Goal: Transaction & Acquisition: Purchase product/service

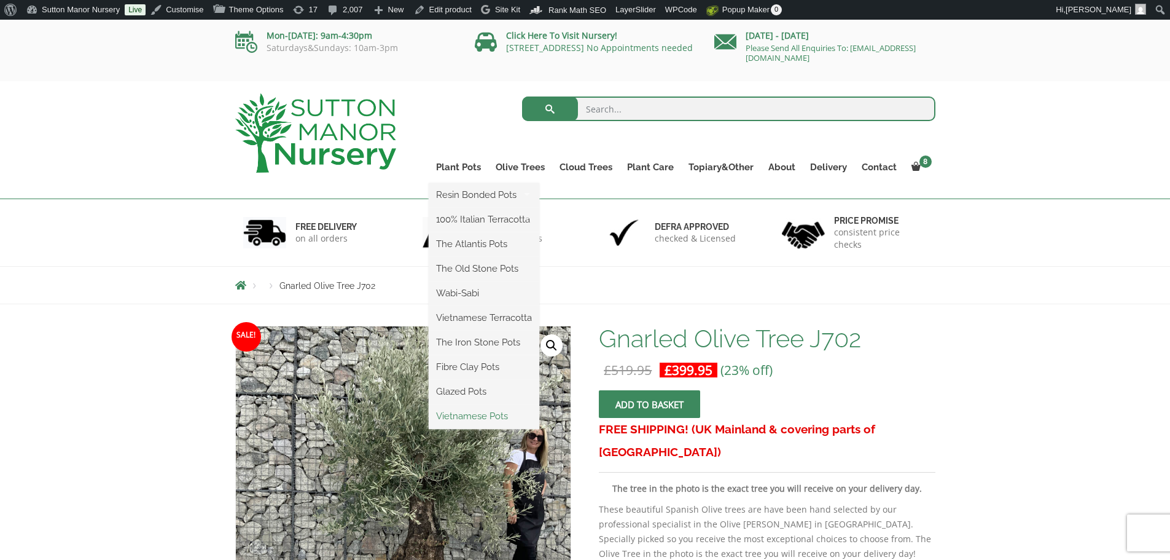
click at [471, 414] on link "Vietnamese Pots" at bounding box center [484, 416] width 111 height 18
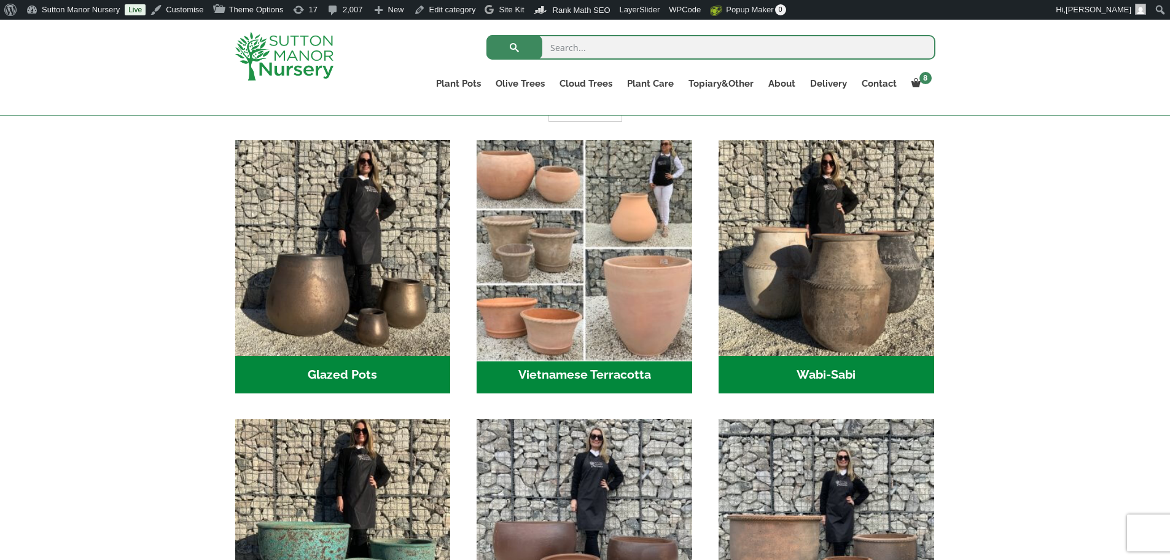
scroll to position [369, 0]
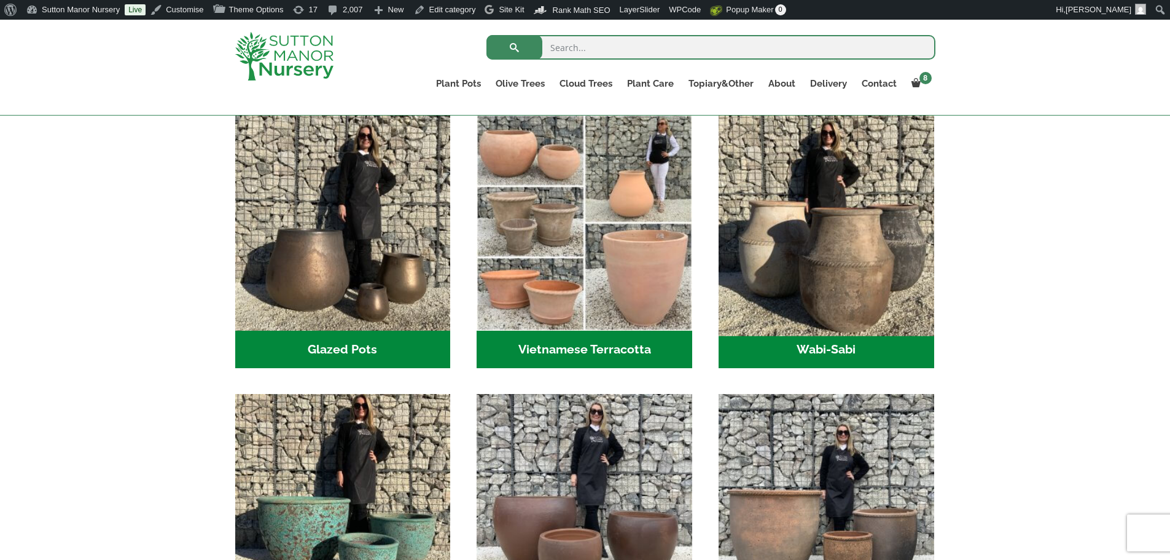
click at [831, 251] on img "Visit product category Wabi-Sabi" at bounding box center [826, 222] width 226 height 226
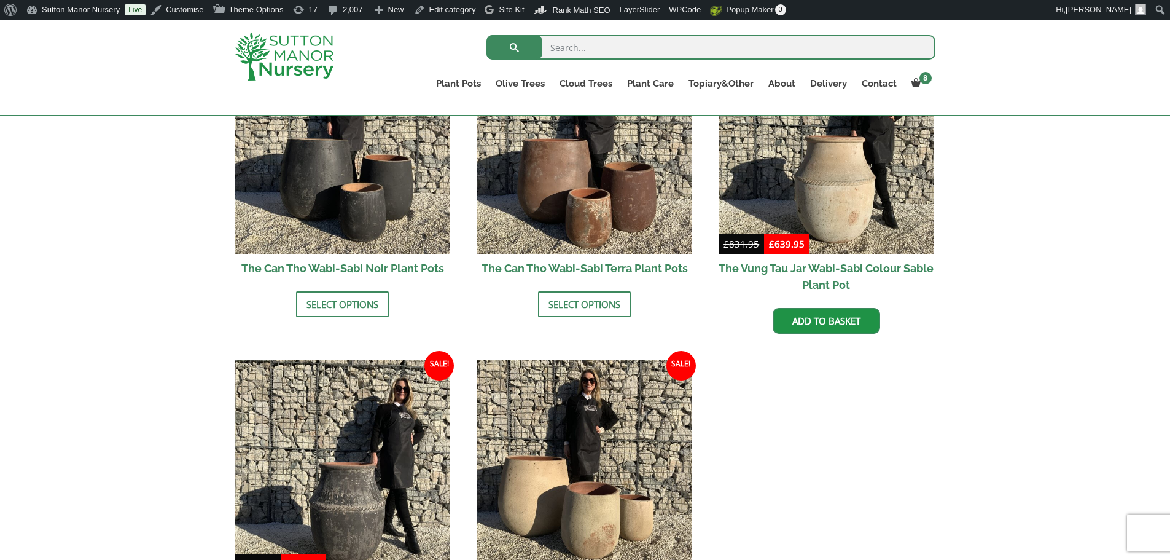
scroll to position [1597, 0]
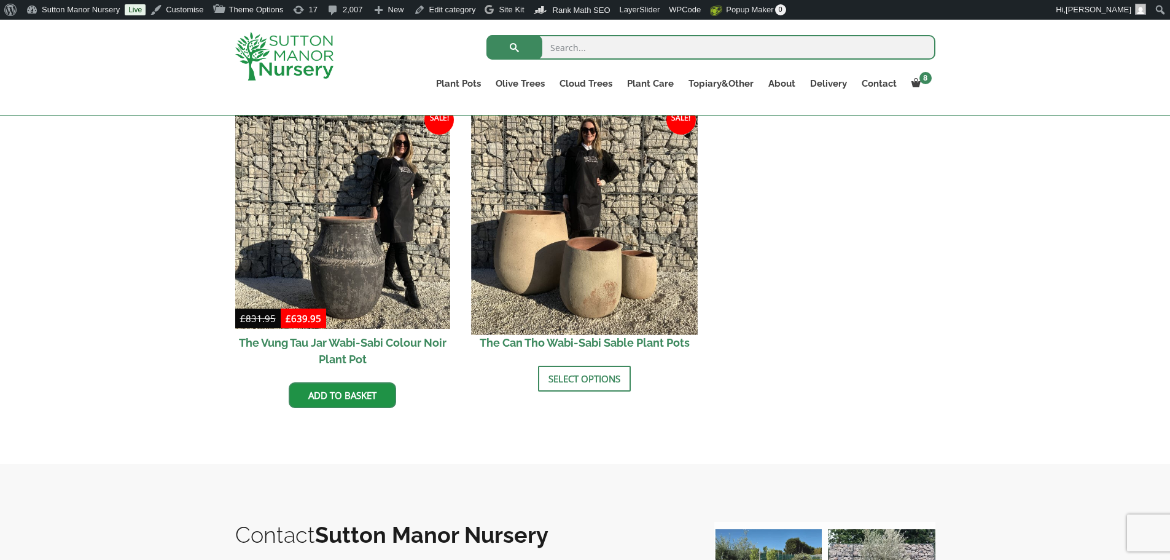
click at [538, 255] on img at bounding box center [585, 221] width 226 height 226
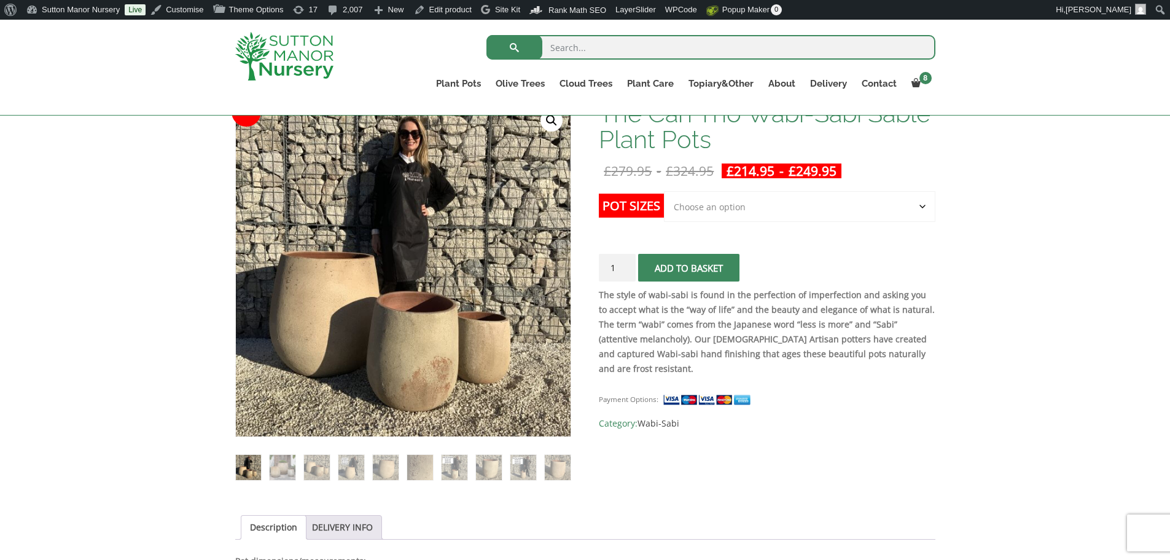
scroll to position [246, 0]
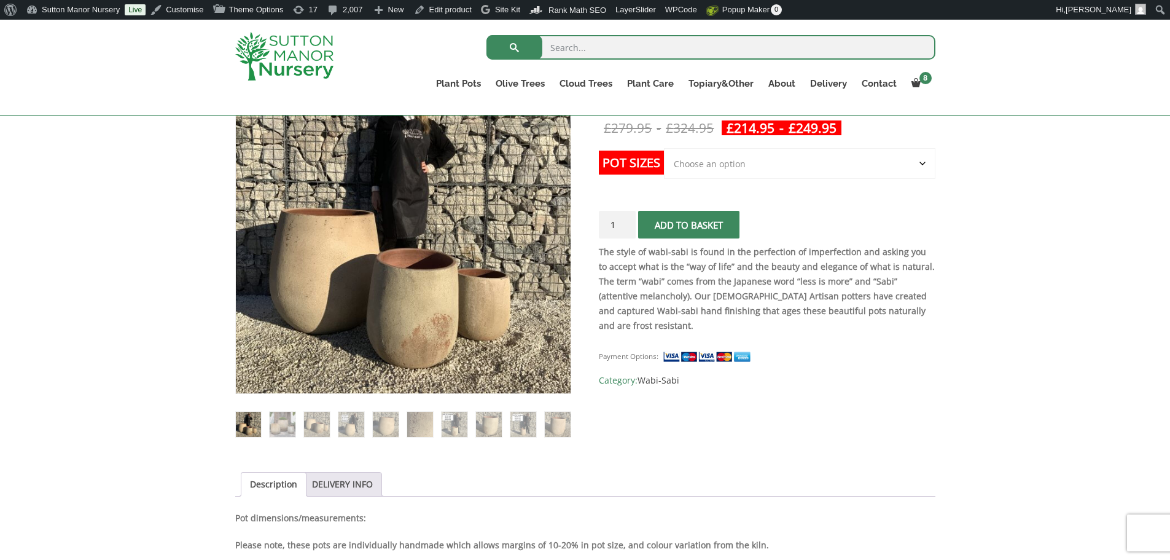
click at [797, 172] on select "Choose an option Click here to buy the 3rd to Largest Pot In The Picture Click …" at bounding box center [799, 163] width 271 height 31
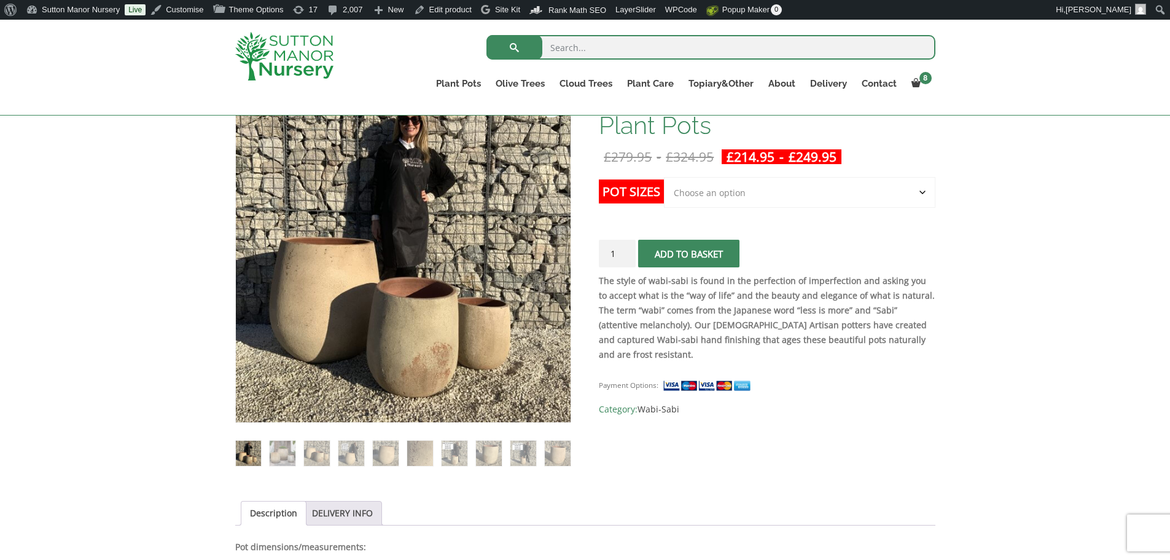
scroll to position [184, 0]
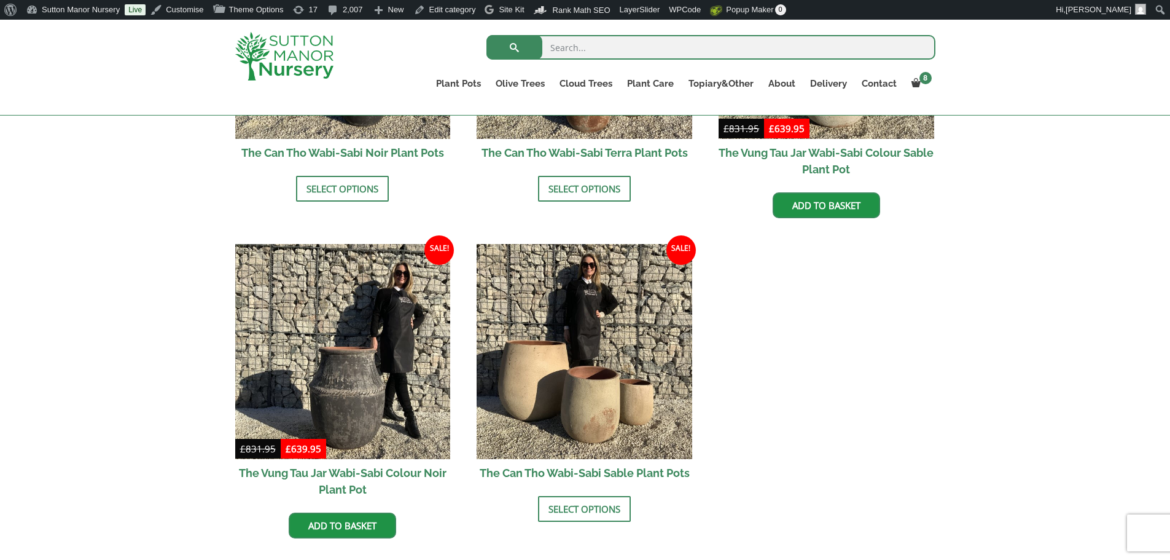
scroll to position [1406, 0]
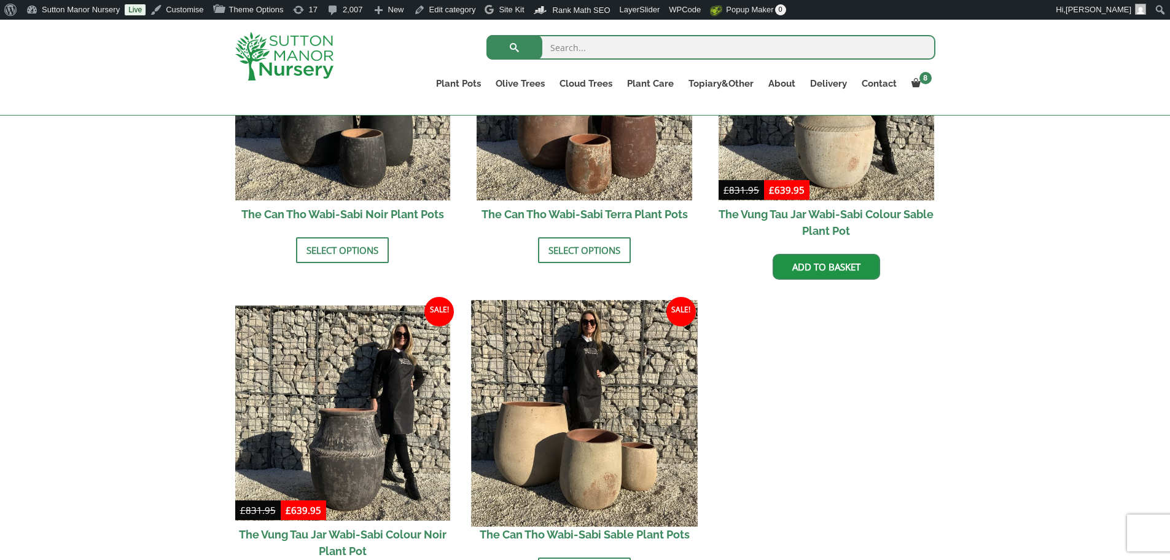
click at [630, 460] on img at bounding box center [585, 413] width 226 height 226
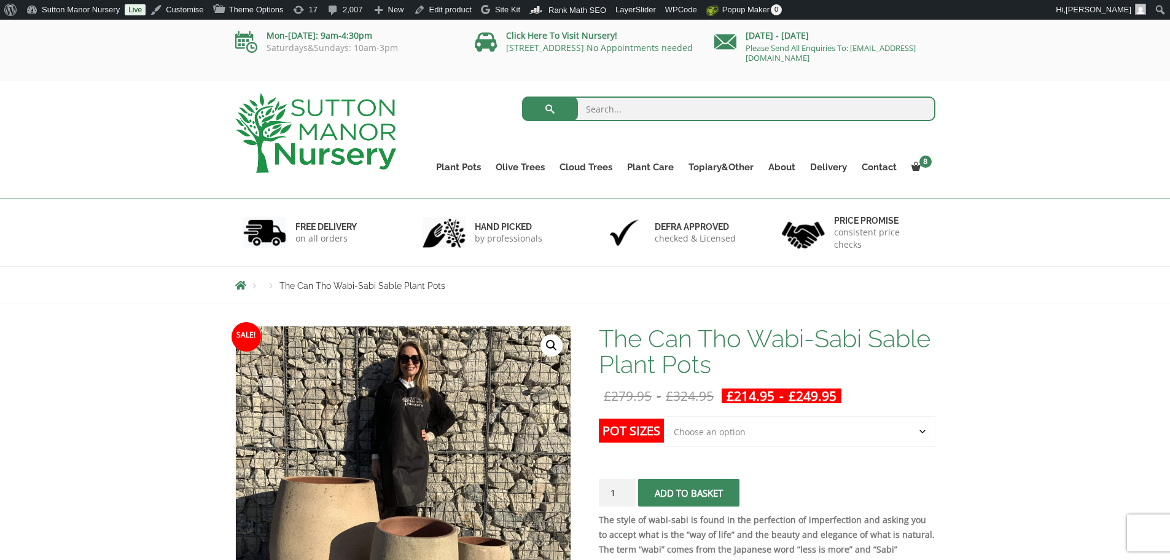
click at [781, 427] on select "Choose an option Click here to buy the 3rd to Largest Pot In The Picture Click …" at bounding box center [799, 431] width 271 height 31
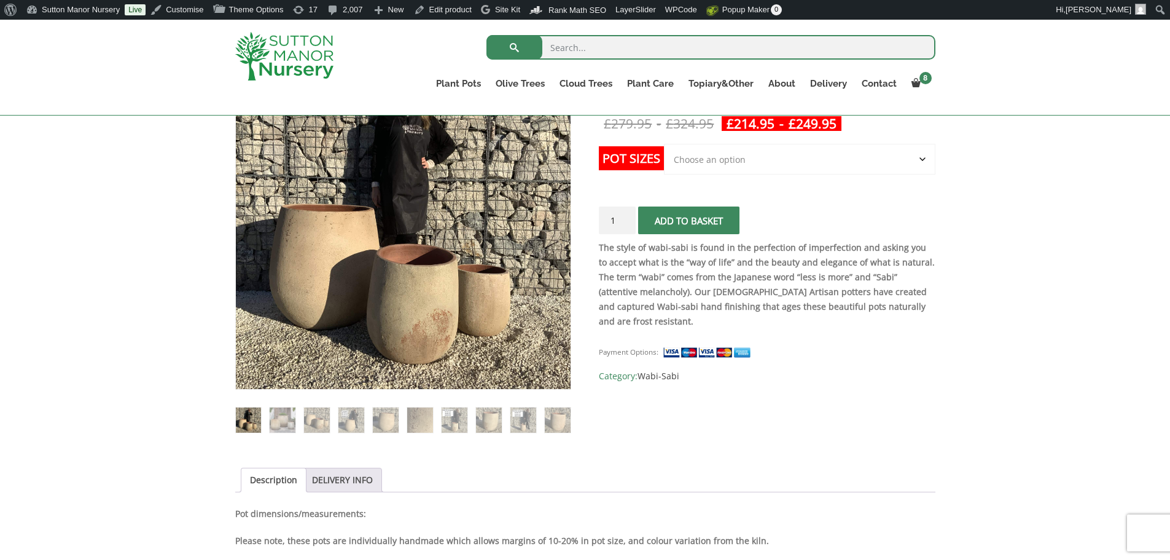
scroll to position [123, 0]
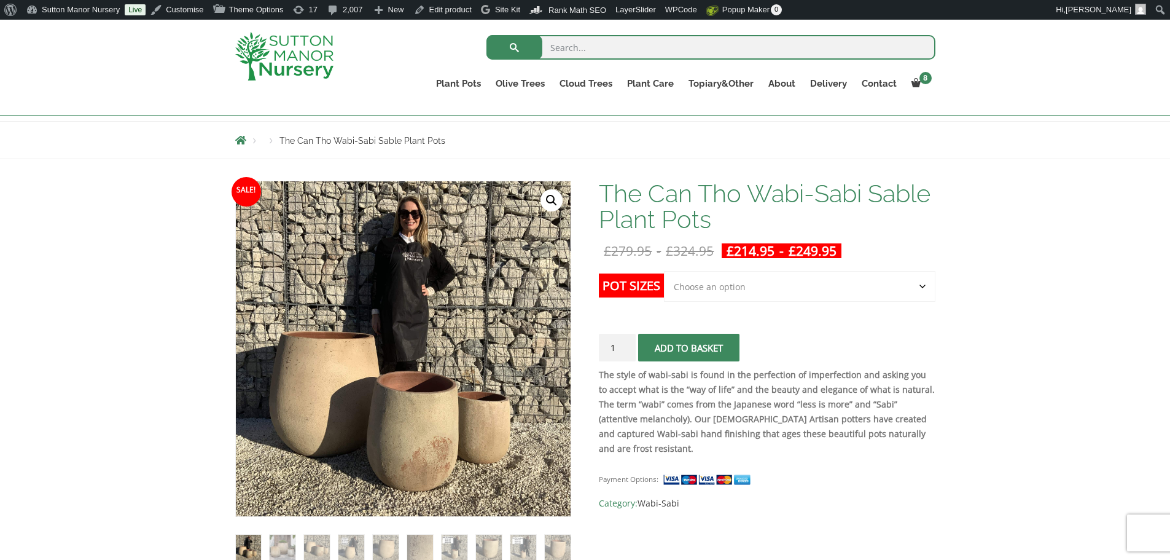
click at [767, 294] on select "Choose an option Click here to buy the 3rd to Largest Pot In The Picture Click …" at bounding box center [799, 286] width 271 height 31
click at [664, 271] on select "Choose an option Click here to buy the 3rd to Largest Pot In The Picture Click …" at bounding box center [799, 286] width 271 height 31
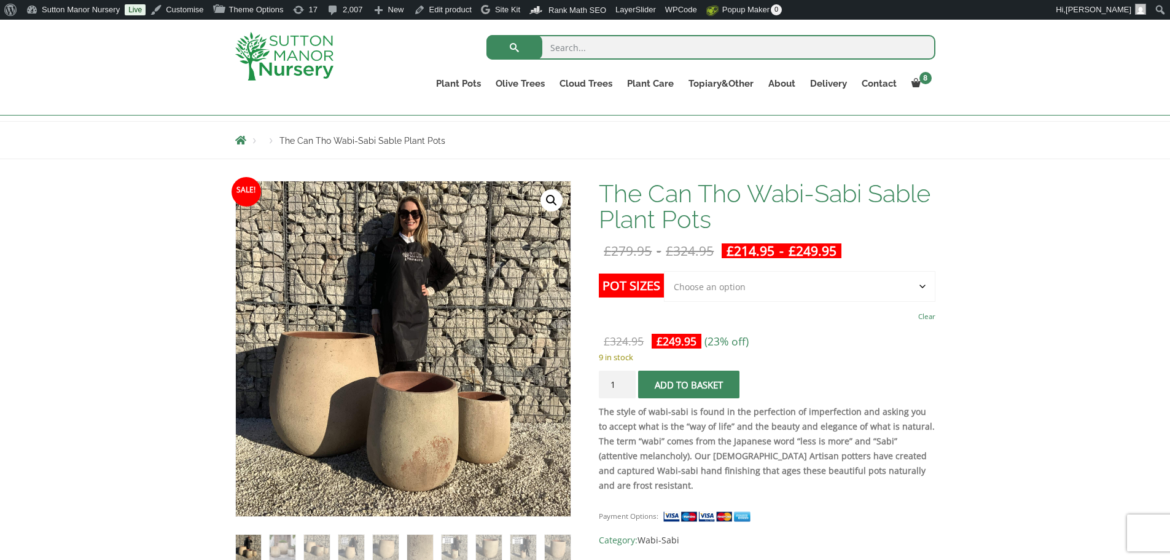
click at [826, 283] on select "Choose an option Click here to buy the 3rd to Largest Pot In The Picture Click …" at bounding box center [799, 286] width 271 height 31
click at [664, 271] on select "Choose an option Click here to buy the 3rd to Largest Pot In The Picture Click …" at bounding box center [799, 286] width 271 height 31
select select "Click here to buy the 3rd to Largest Pot In The Picture"
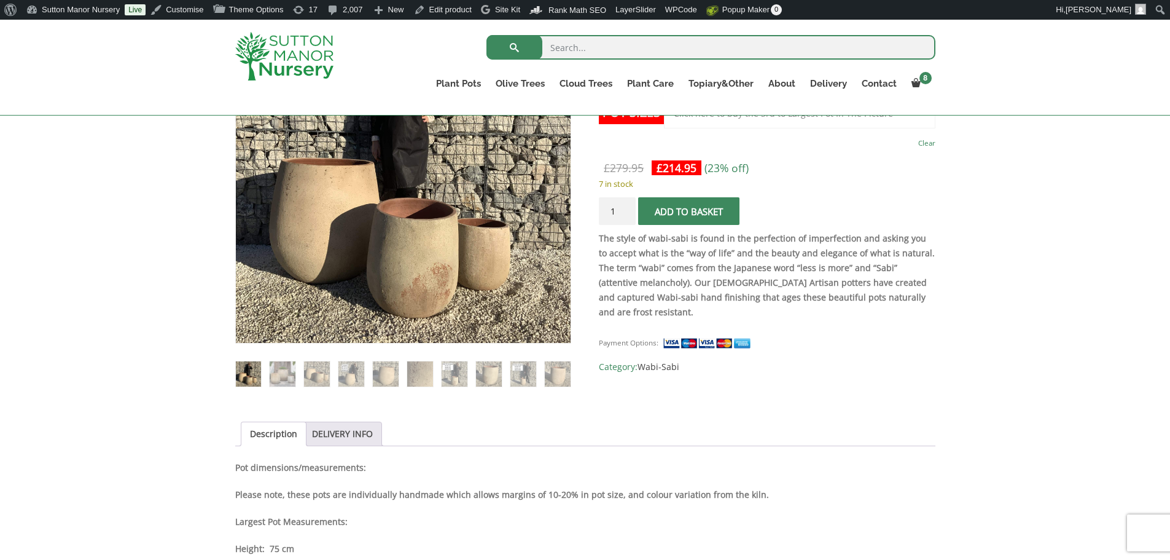
scroll to position [307, 0]
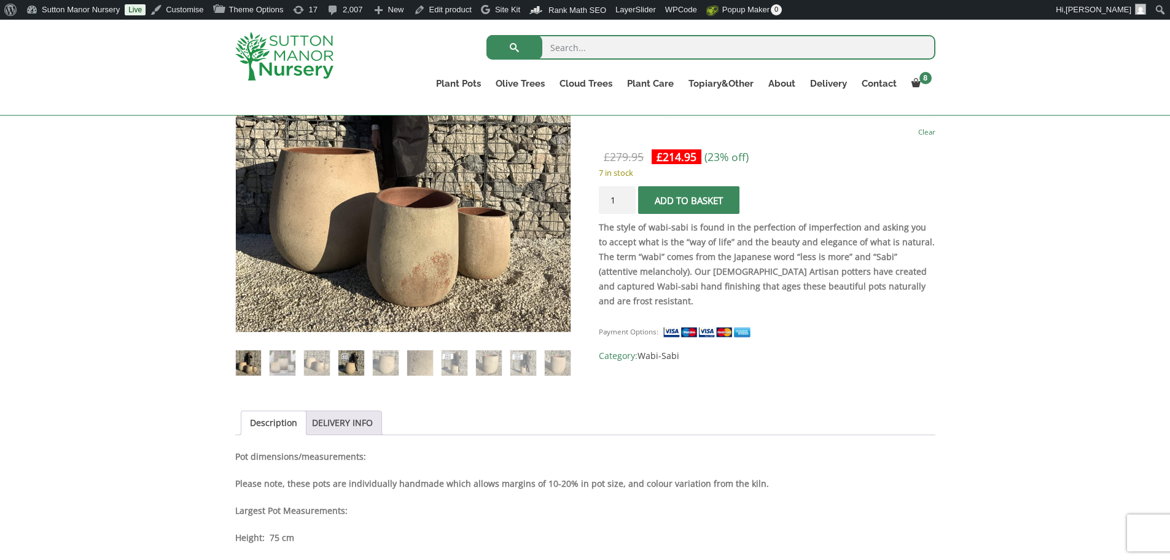
click at [342, 362] on img at bounding box center [350, 362] width 25 height 25
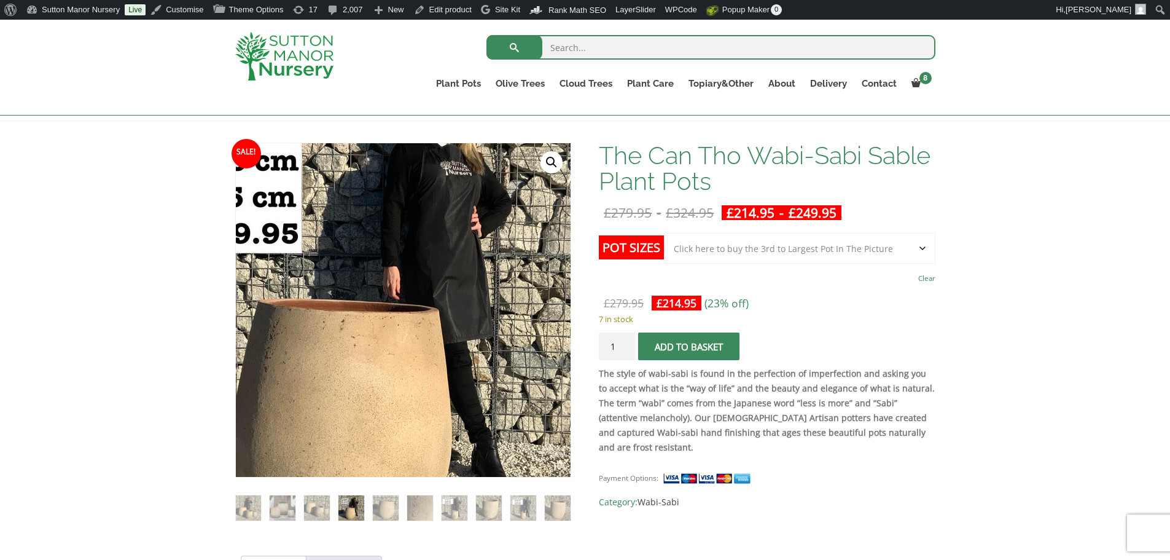
scroll to position [123, 0]
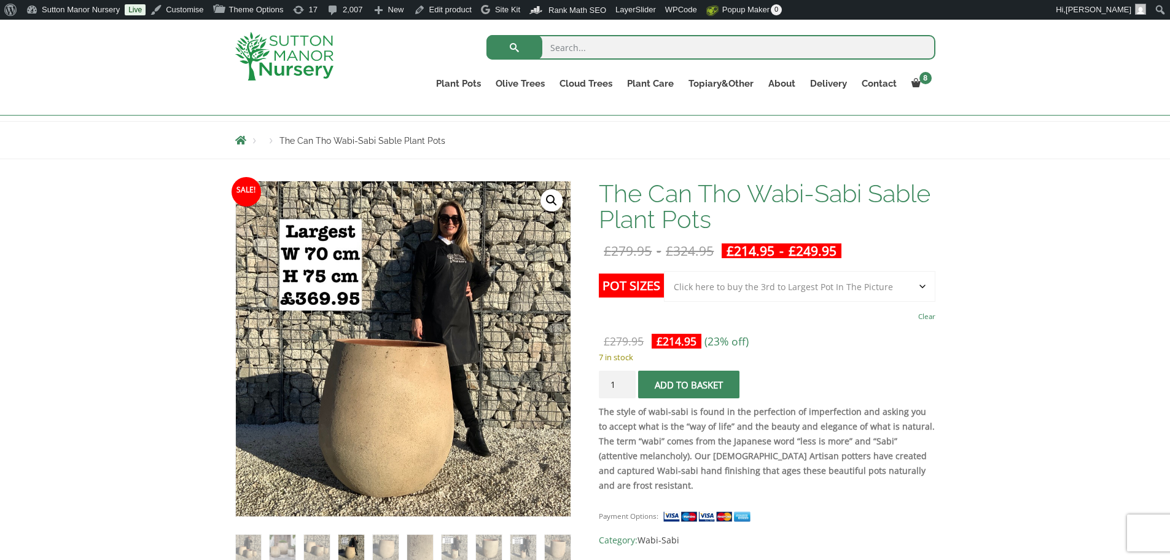
click at [641, 42] on input "search" at bounding box center [711, 47] width 449 height 25
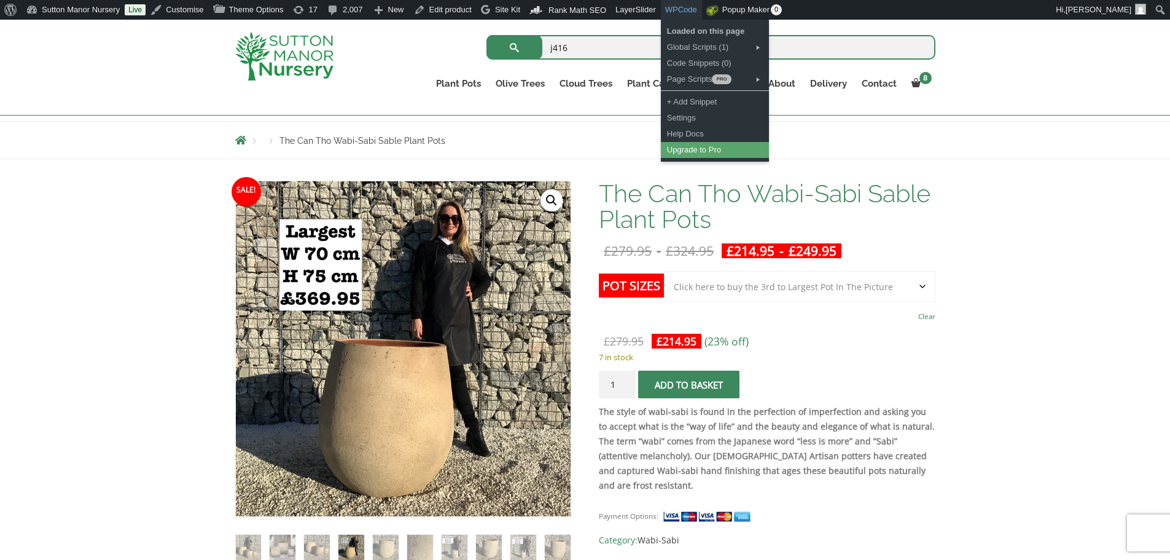
type input "j416"
click at [487, 35] on button "submit" at bounding box center [515, 47] width 56 height 25
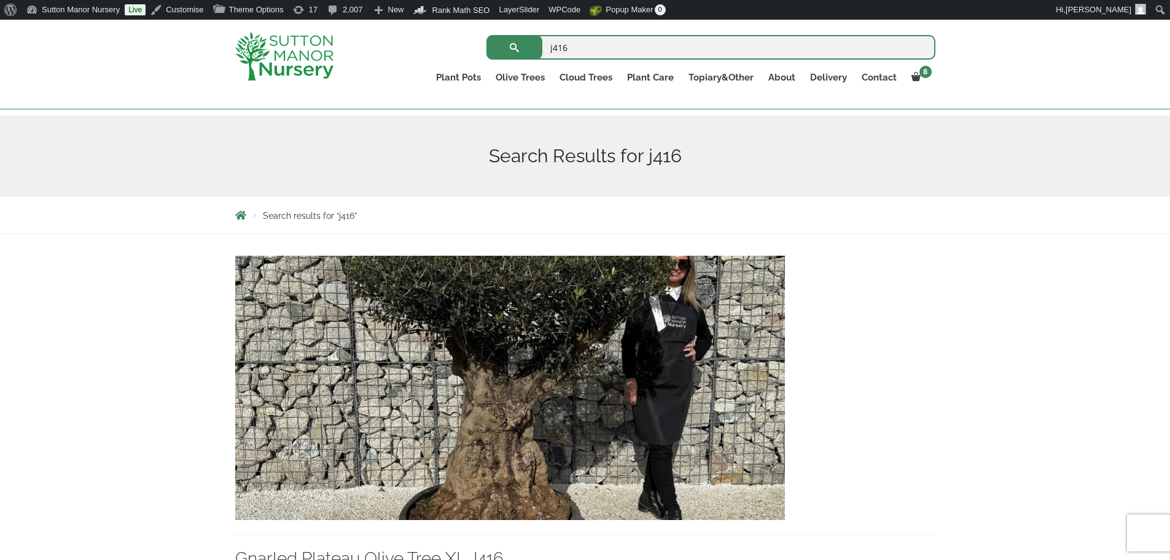
scroll to position [123, 0]
click at [471, 473] on img at bounding box center [510, 387] width 550 height 264
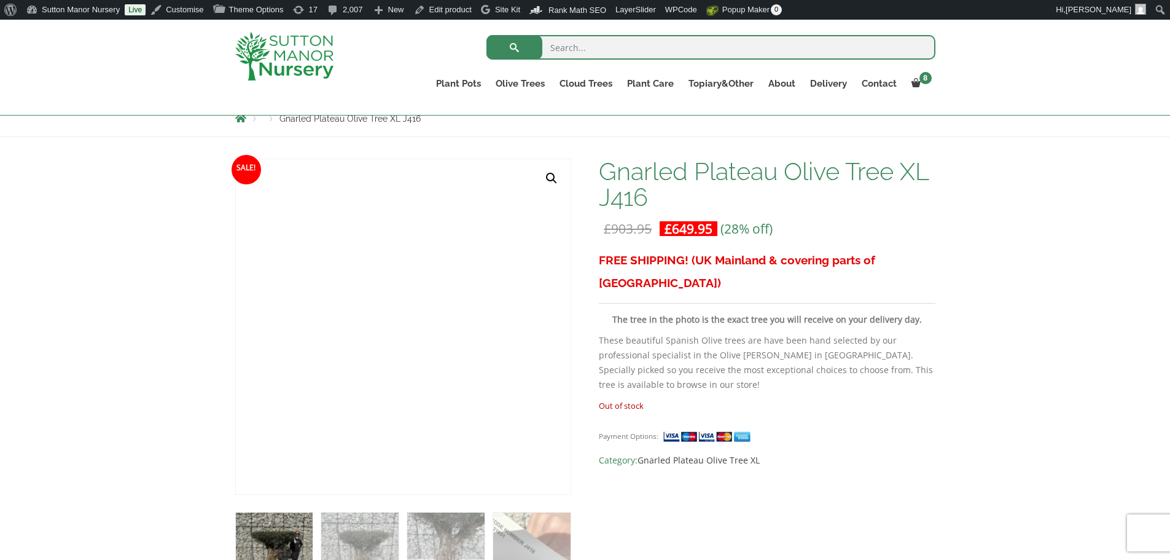
scroll to position [184, 0]
